Goal: Transaction & Acquisition: Purchase product/service

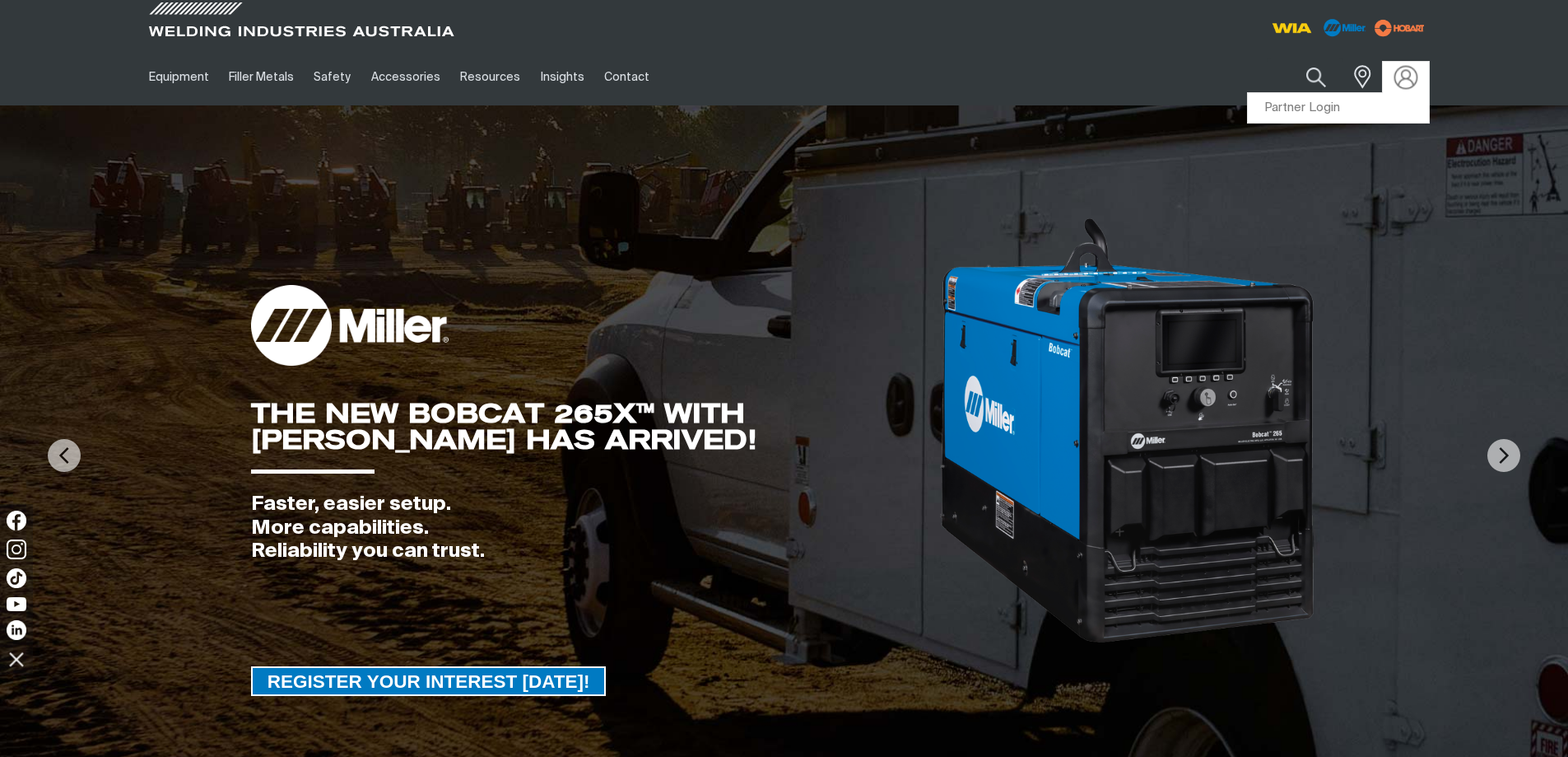
click at [1399, 70] on img at bounding box center [1405, 77] width 24 height 24
click at [1383, 105] on link "Partner Login" at bounding box center [1338, 108] width 181 height 31
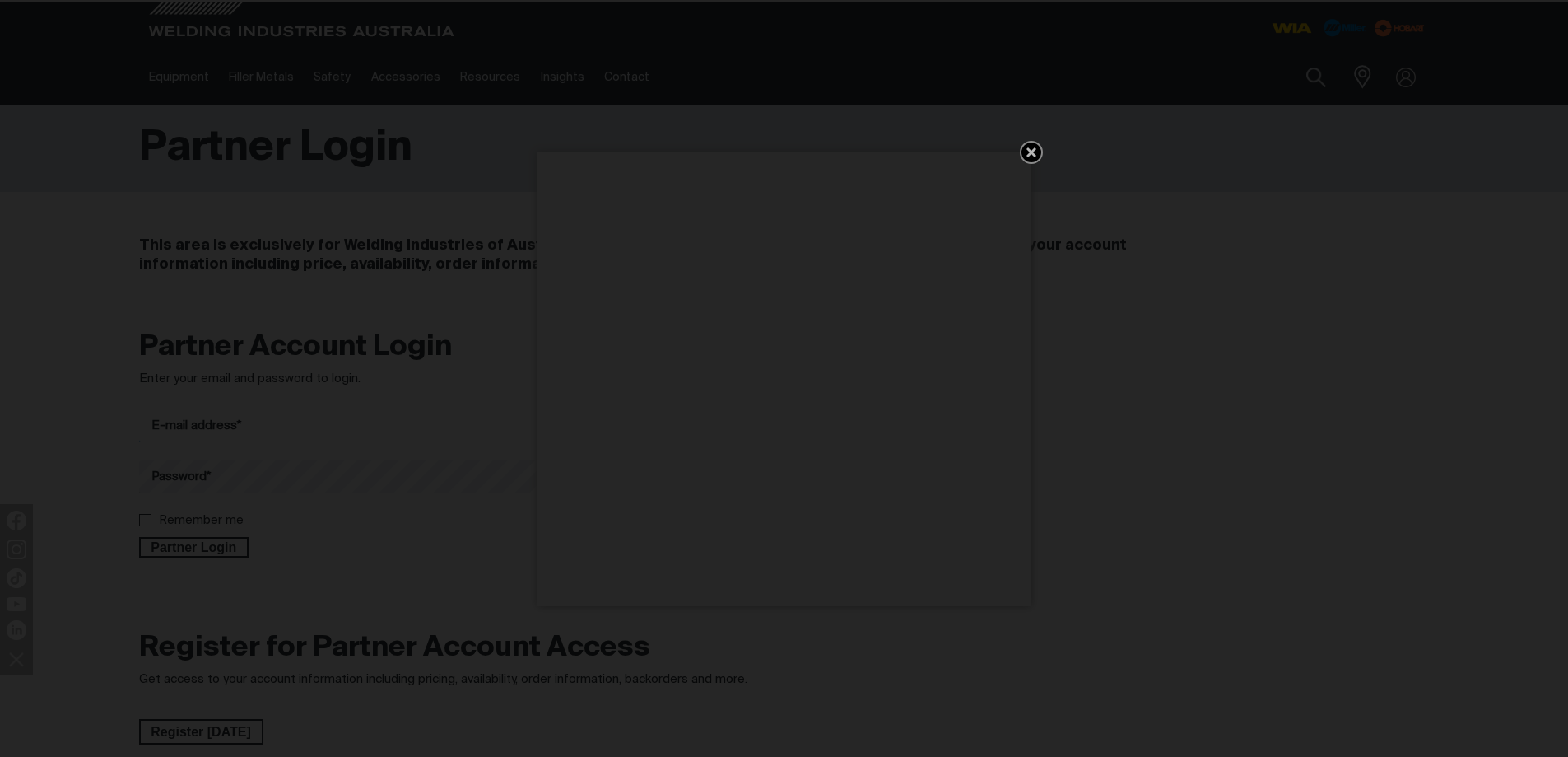
type input "[EMAIL_ADDRESS][DOMAIN_NAME]"
click at [1031, 148] on icon "Get 5 WIA Welding Guides Free!" at bounding box center [1031, 152] width 20 height 20
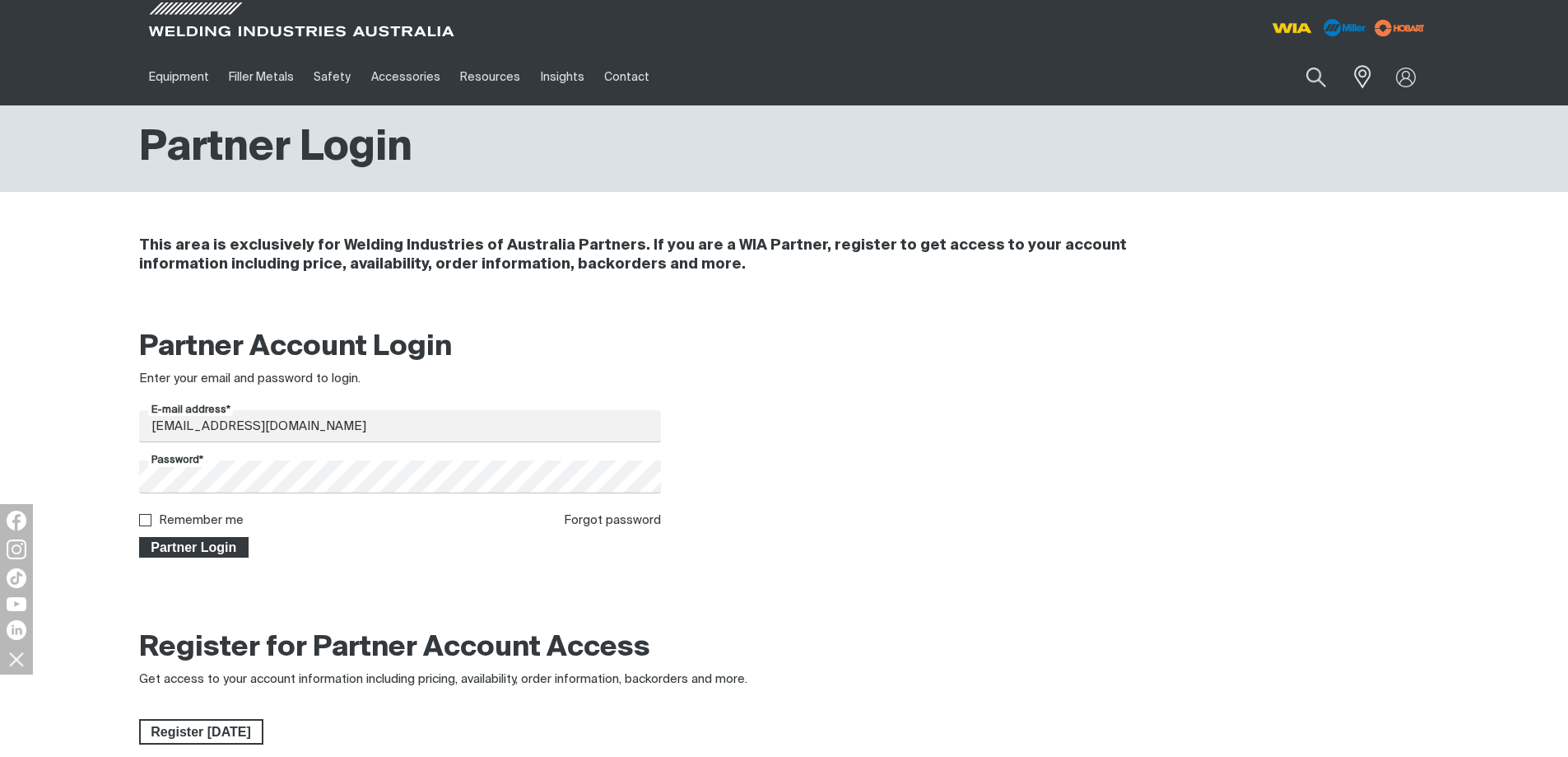
click at [215, 554] on span "Partner Login" at bounding box center [194, 548] width 107 height 21
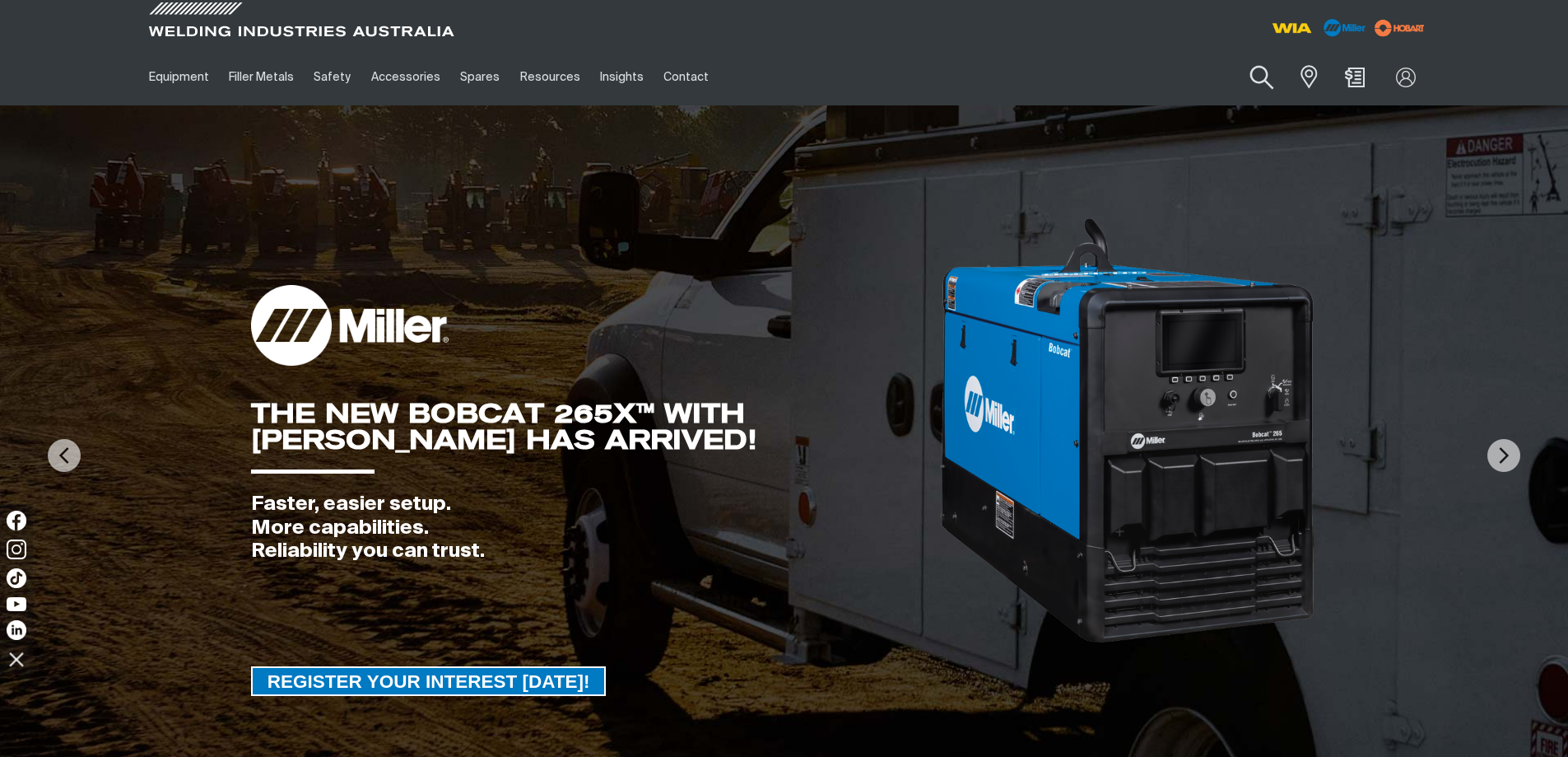
click at [1268, 72] on button "Search products" at bounding box center [1262, 77] width 66 height 47
click at [1121, 76] on input "Search" at bounding box center [1163, 77] width 254 height 37
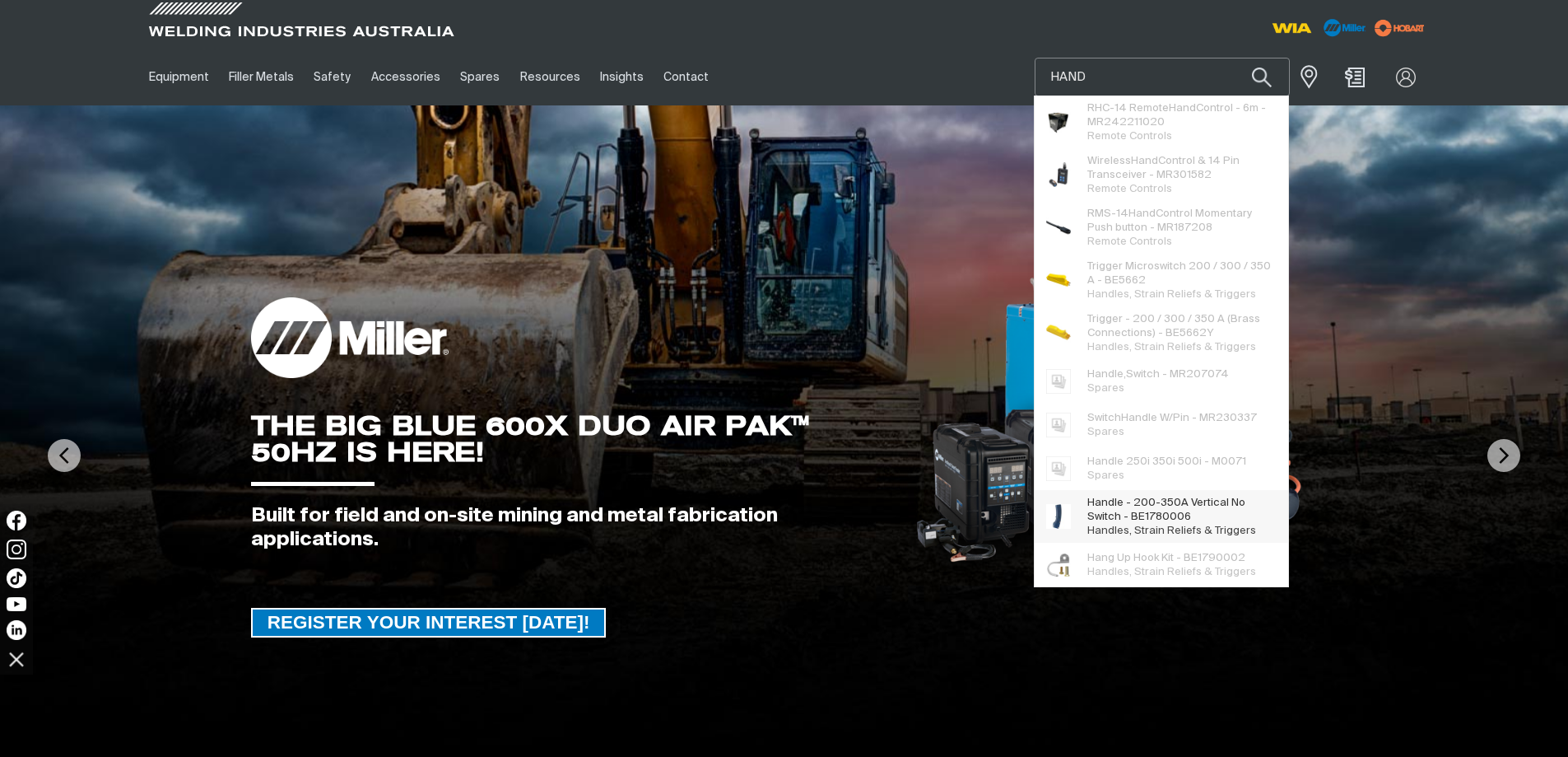
type input "HAND"
click at [1187, 513] on span "Hand le - 200-350A Vertical No Switch - BE1780006" at bounding box center [1182, 509] width 188 height 28
